Goal: Information Seeking & Learning: Find contact information

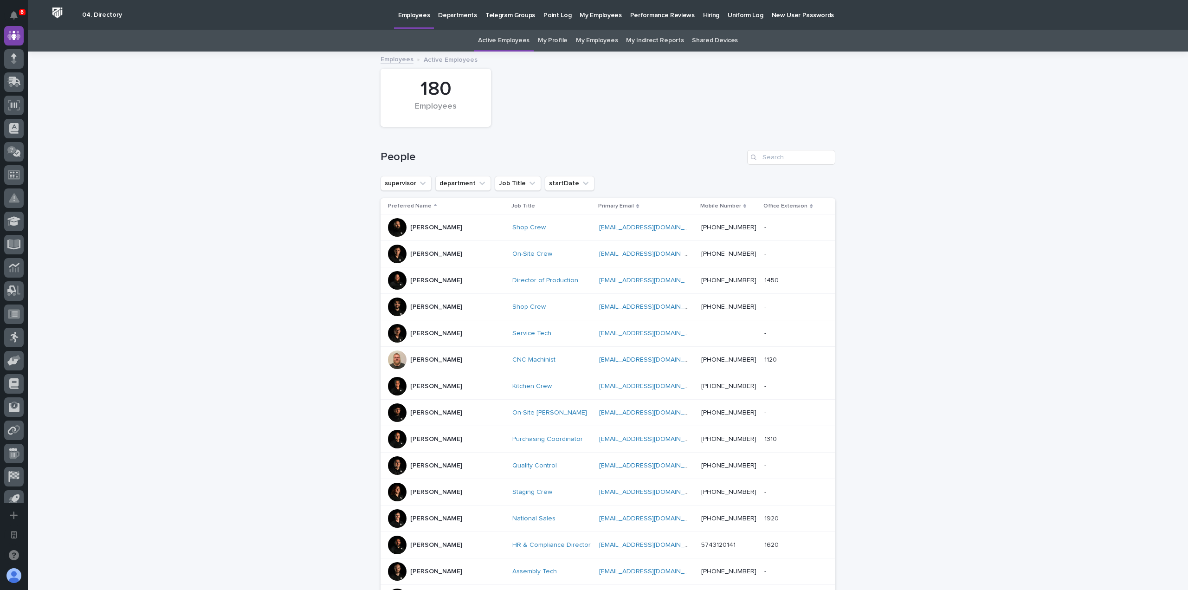
click at [778, 170] on div "People" at bounding box center [607, 153] width 455 height 45
click at [791, 160] on input "Search" at bounding box center [791, 157] width 88 height 15
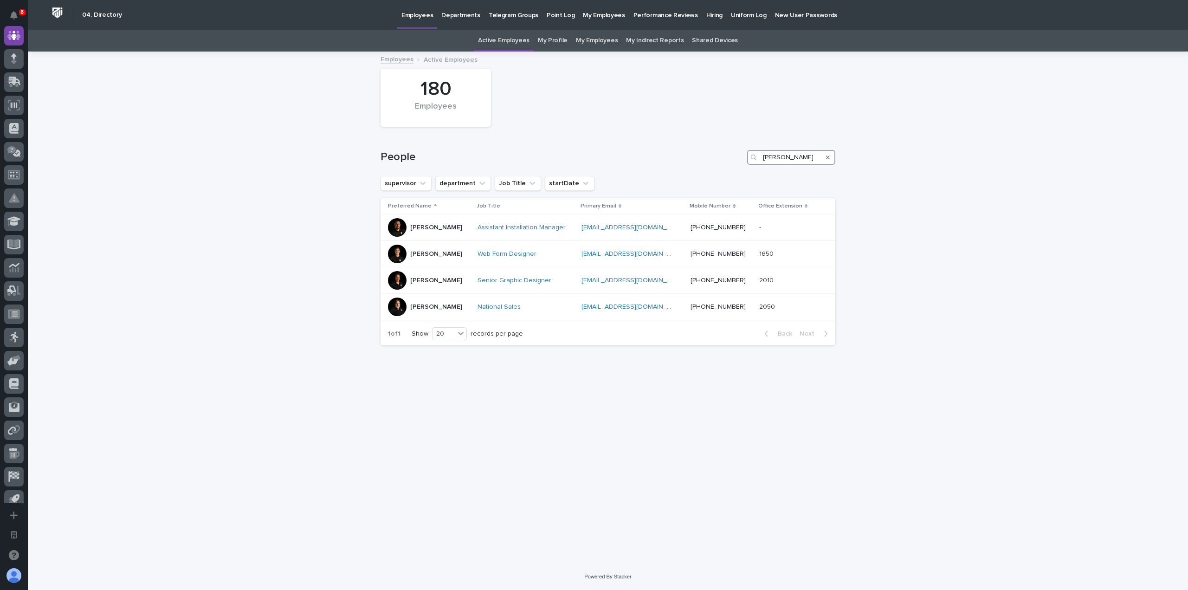
type input "[PERSON_NAME]"
click at [824, 156] on div "Search" at bounding box center [827, 157] width 15 height 15
click at [829, 159] on div "Search" at bounding box center [827, 157] width 15 height 15
click at [825, 156] on div "Search" at bounding box center [827, 157] width 15 height 15
click at [827, 156] on icon "Search" at bounding box center [828, 157] width 4 height 6
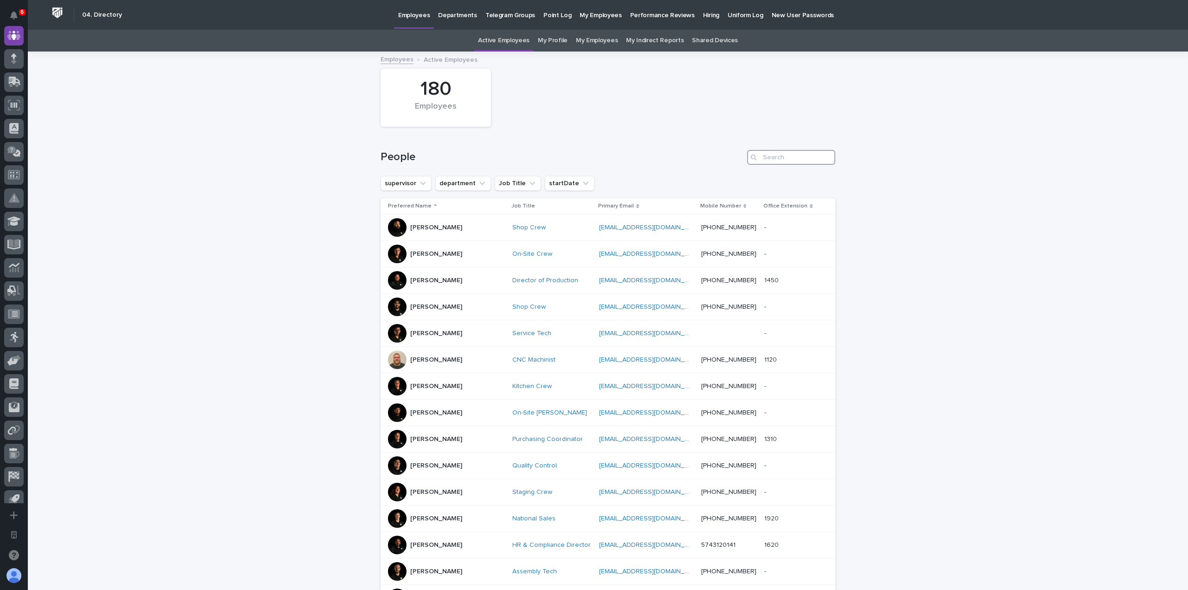
click at [773, 151] on input "Search" at bounding box center [791, 157] width 88 height 15
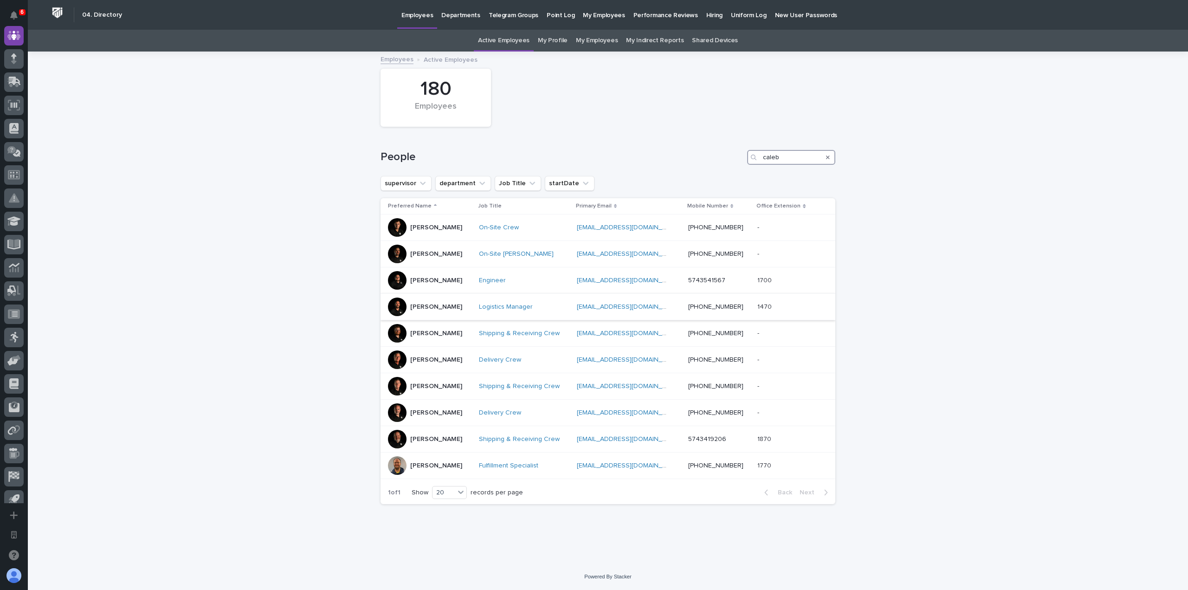
type input "caleb"
click at [431, 306] on p "[PERSON_NAME]" at bounding box center [436, 307] width 52 height 8
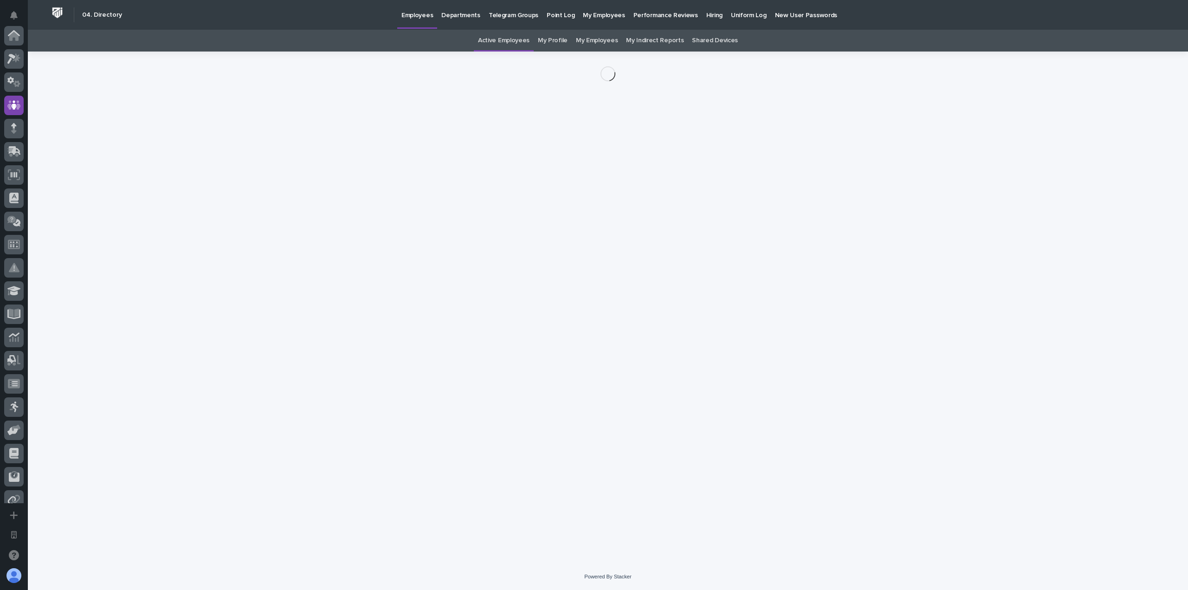
scroll to position [70, 0]
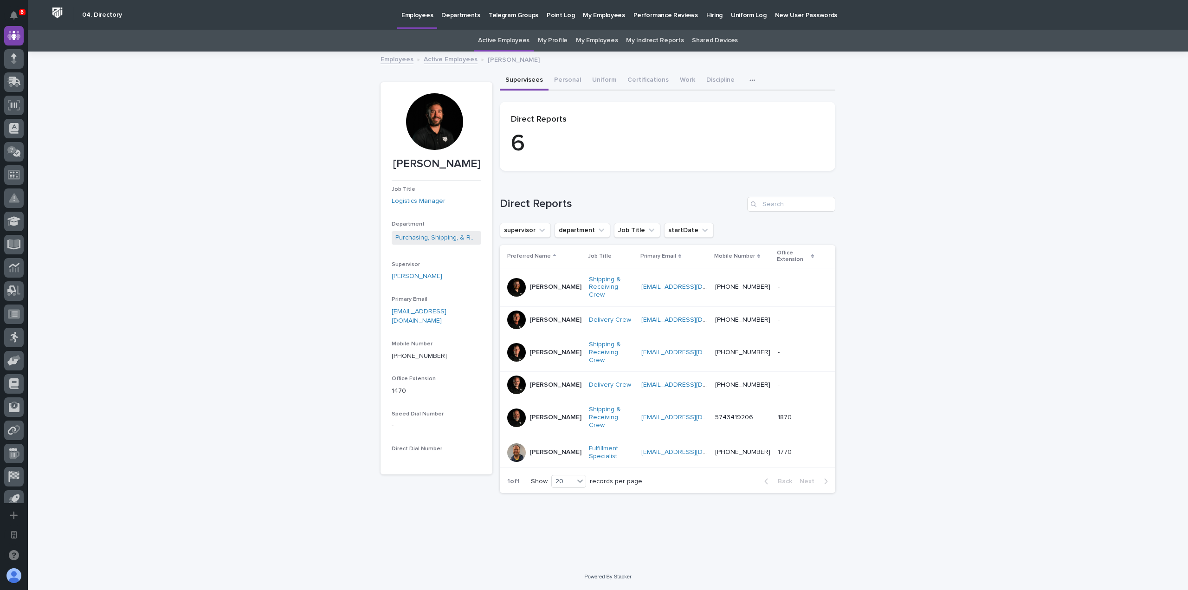
click at [559, 349] on p "[PERSON_NAME]" at bounding box center [555, 352] width 52 height 8
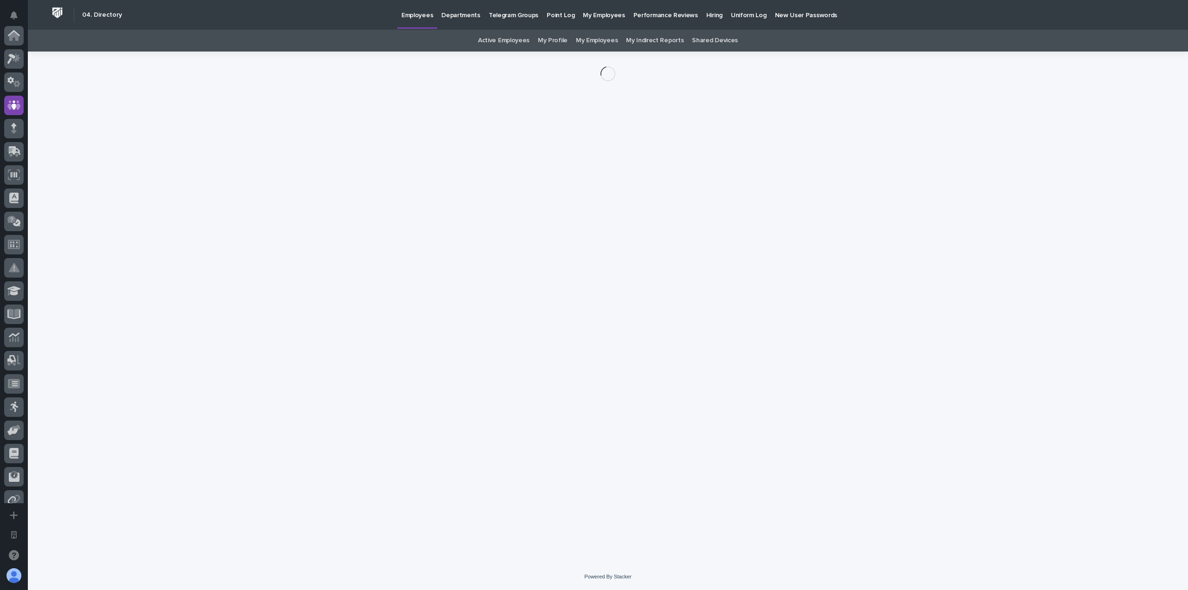
scroll to position [70, 0]
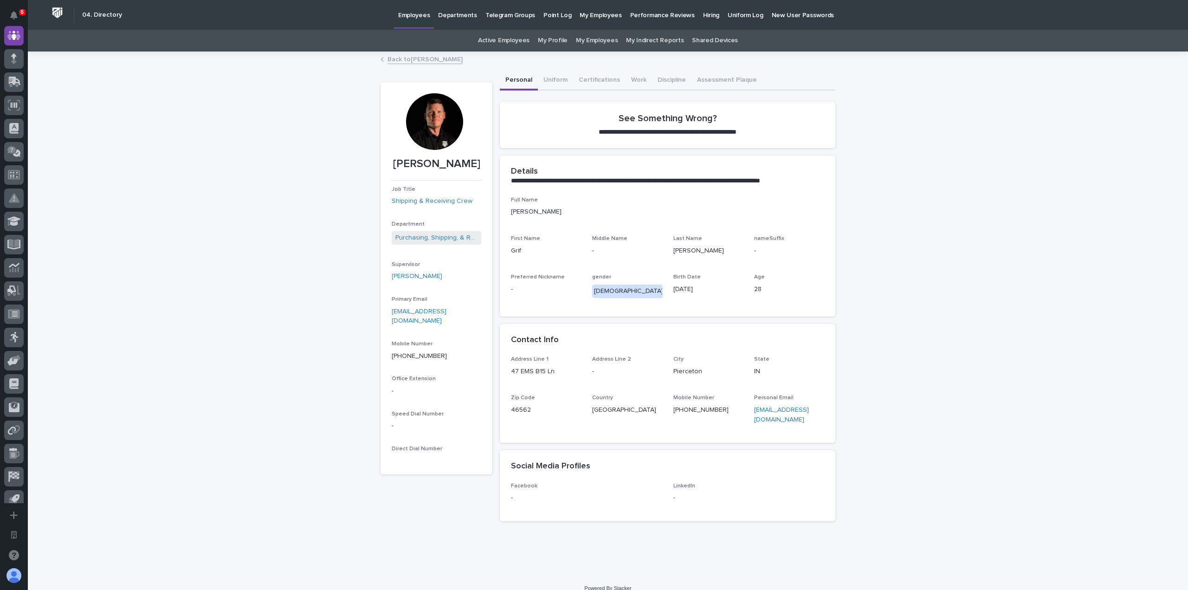
drag, startPoint x: 471, startPoint y: 167, endPoint x: 417, endPoint y: 166, distance: 53.8
click at [417, 166] on p "[PERSON_NAME]" at bounding box center [437, 163] width 90 height 13
copy p "[PERSON_NAME]"
click at [392, 59] on link "Back to [PERSON_NAME]" at bounding box center [424, 58] width 75 height 11
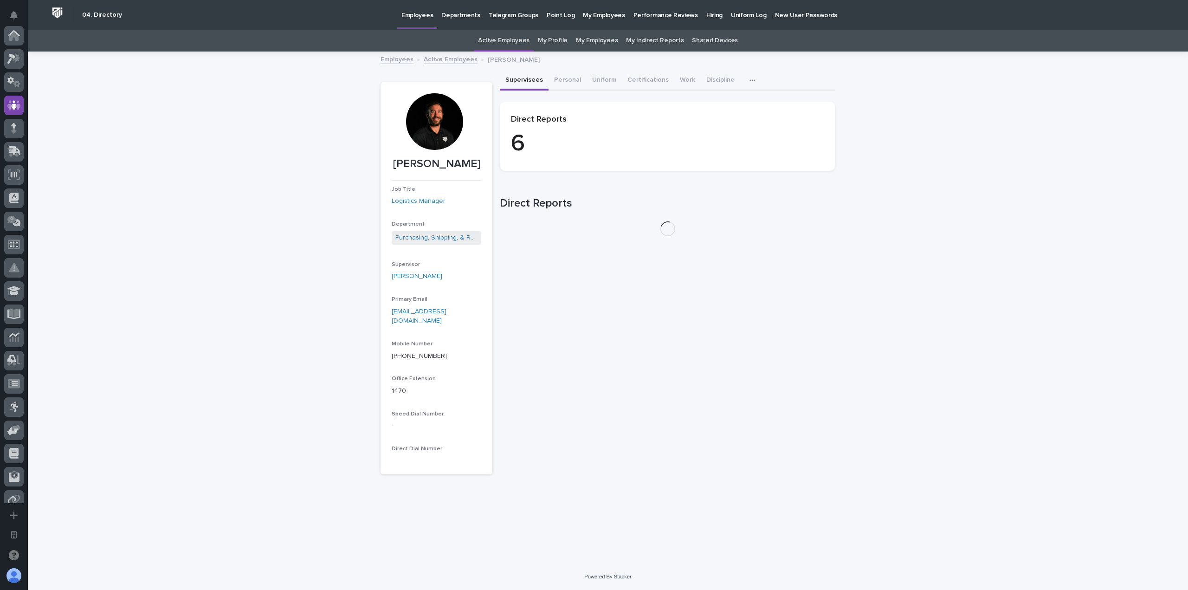
scroll to position [70, 0]
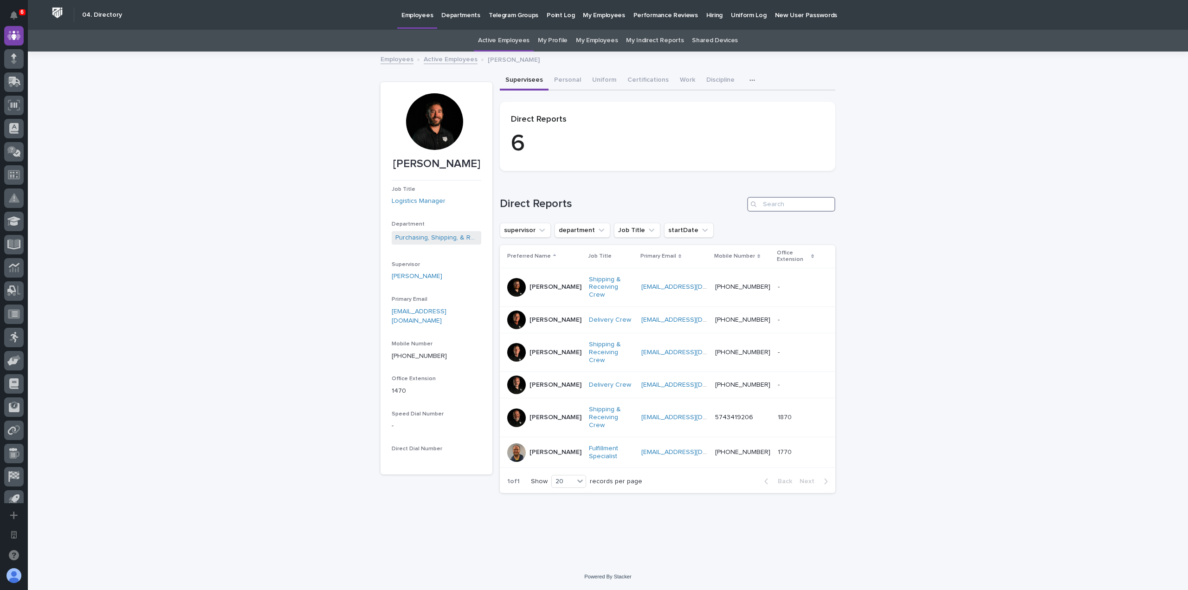
click at [797, 208] on input "Search" at bounding box center [791, 204] width 88 height 15
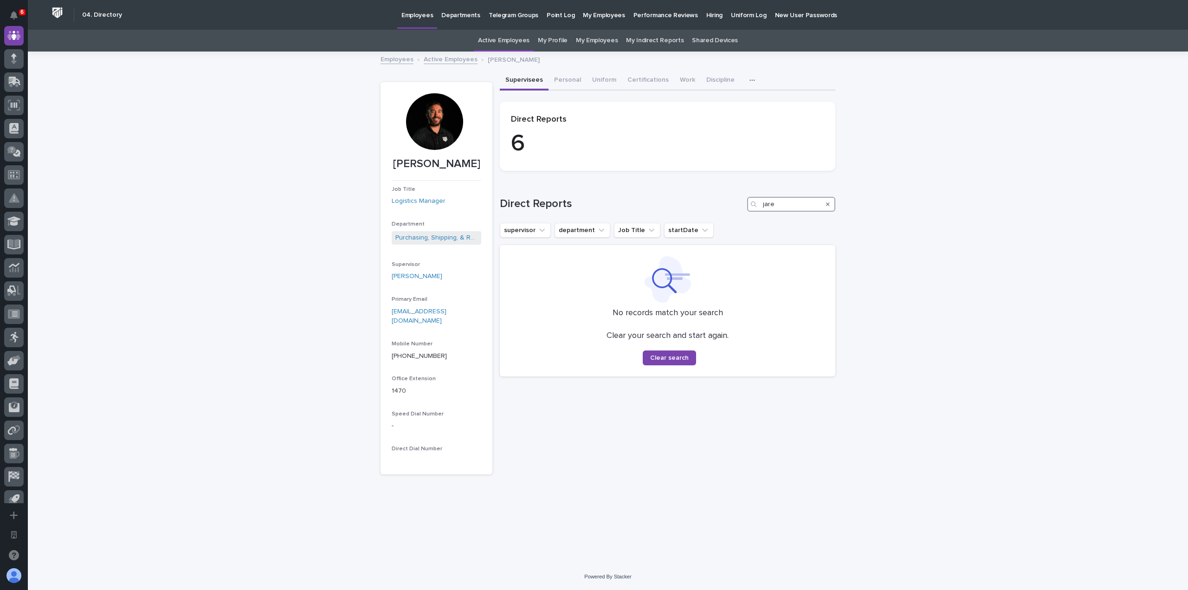
type input "jare"
click at [399, 63] on link "Employees" at bounding box center [396, 58] width 33 height 11
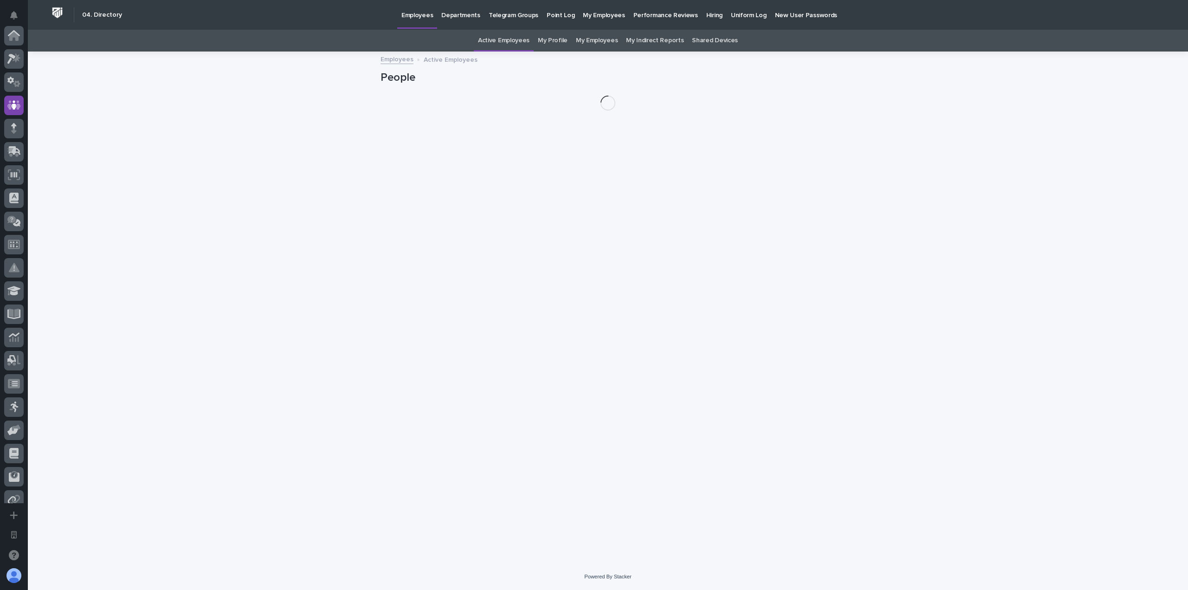
scroll to position [70, 0]
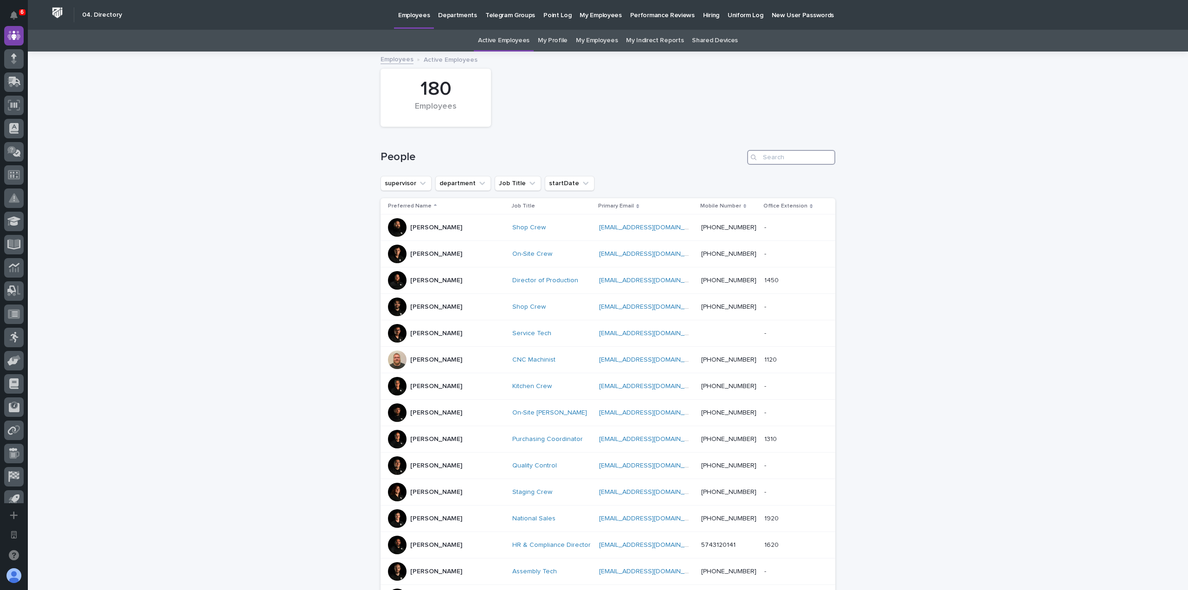
click at [802, 161] on input "Search" at bounding box center [791, 157] width 88 height 15
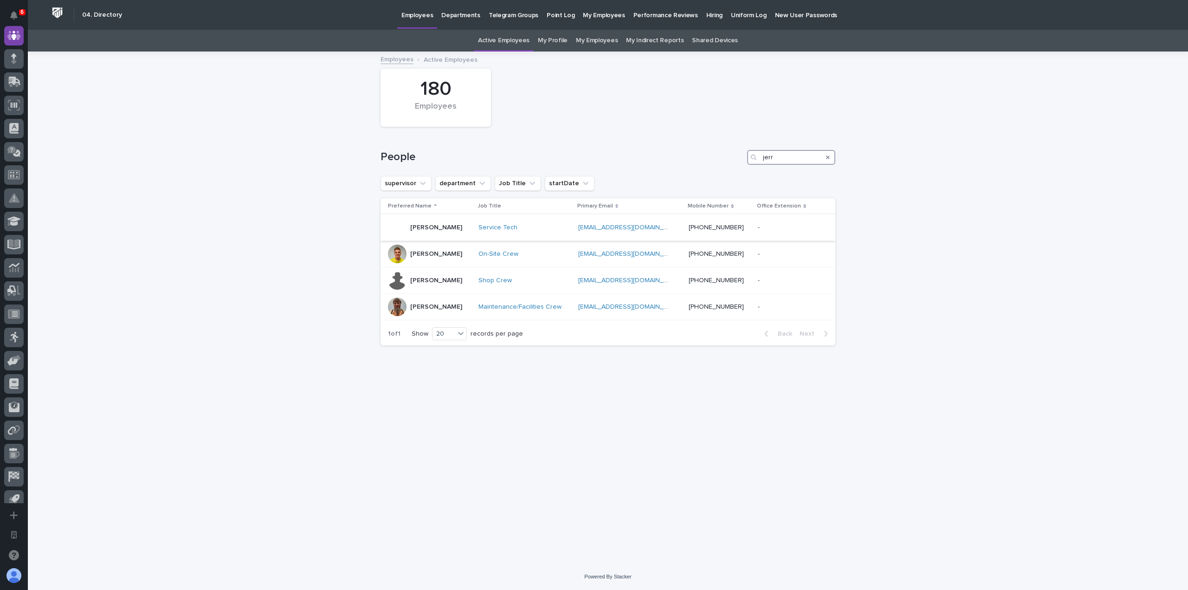
type input "jerr"
click at [432, 226] on p "[PERSON_NAME]" at bounding box center [436, 228] width 52 height 8
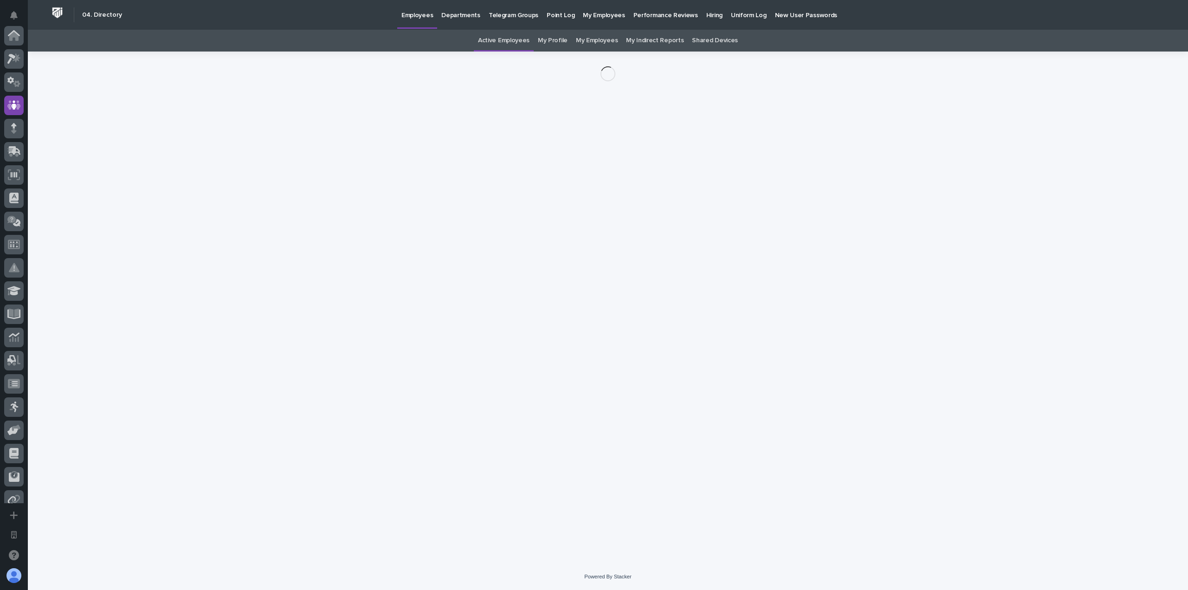
scroll to position [70, 0]
